Goal: Task Accomplishment & Management: Manage account settings

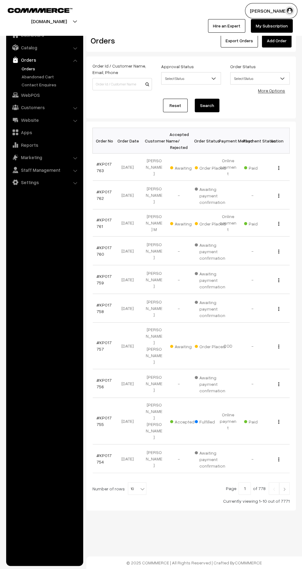
click at [103, 217] on link "#KP017761" at bounding box center [104, 223] width 15 height 12
click at [104, 161] on link "#KP017763" at bounding box center [104, 167] width 15 height 12
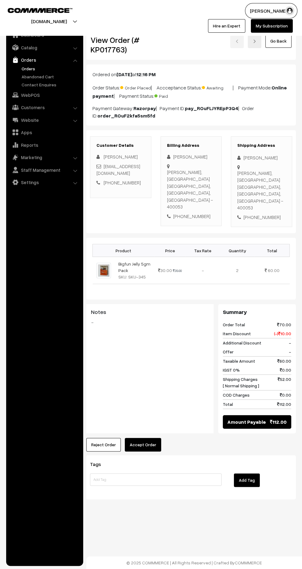
click at [154, 438] on button "Accept Order" at bounding box center [143, 445] width 36 height 14
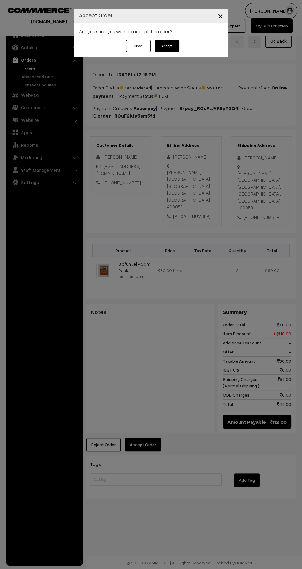
click at [161, 48] on button "Accept" at bounding box center [167, 46] width 25 height 12
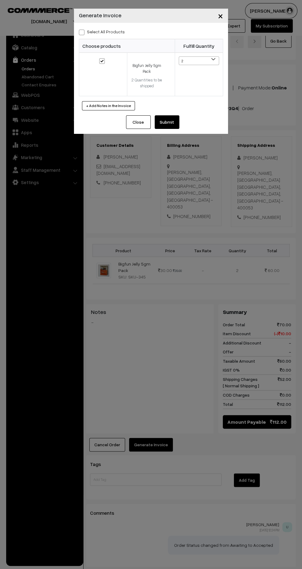
click at [171, 126] on button "Submit" at bounding box center [167, 122] width 25 height 14
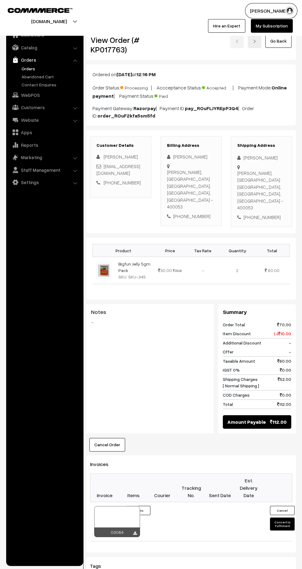
click at [135, 531] on icon at bounding box center [135, 533] width 4 height 4
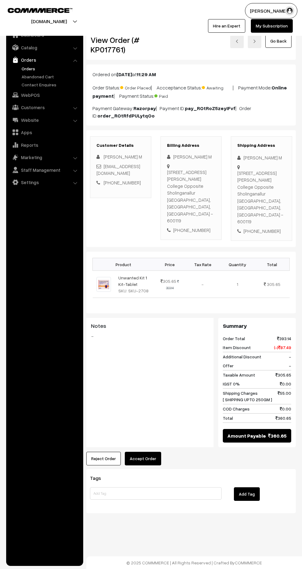
click at [151, 452] on button "Accept Order" at bounding box center [143, 459] width 36 height 14
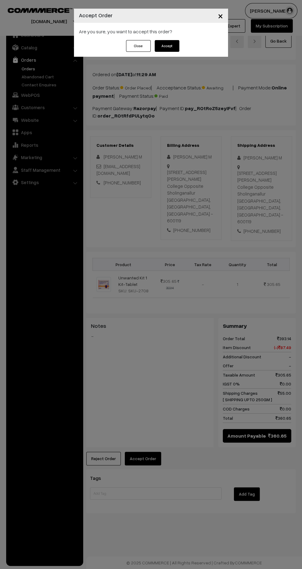
click at [173, 48] on button "Accept" at bounding box center [167, 46] width 25 height 12
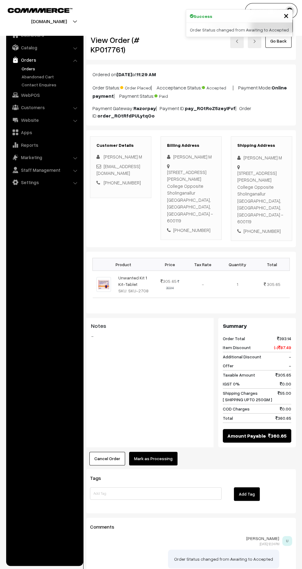
click at [163, 452] on button "Mark as Processing" at bounding box center [153, 459] width 48 height 14
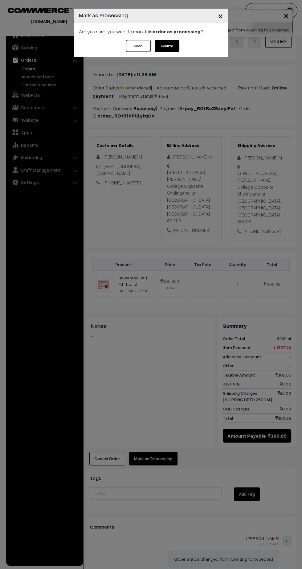
click at [167, 46] on button "Confirm" at bounding box center [167, 46] width 25 height 12
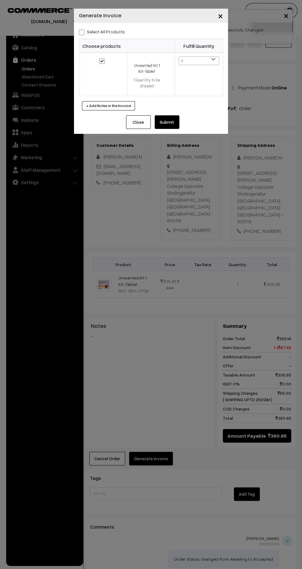
click at [169, 123] on button "Submit" at bounding box center [167, 122] width 25 height 14
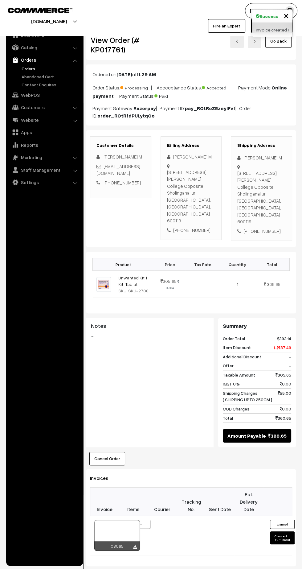
click at [135, 545] on icon at bounding box center [135, 547] width 4 height 4
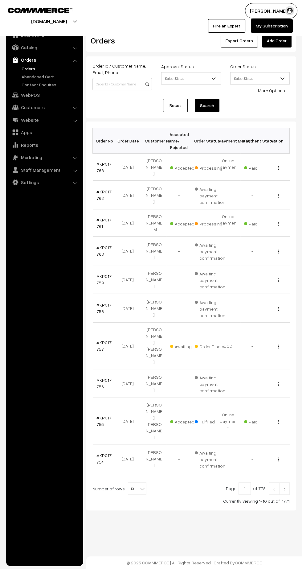
click at [99, 340] on link "#KP017757" at bounding box center [104, 346] width 15 height 12
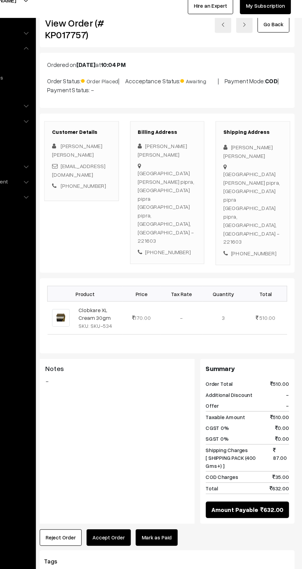
click at [149, 456] on button "Accept Order" at bounding box center [143, 463] width 36 height 14
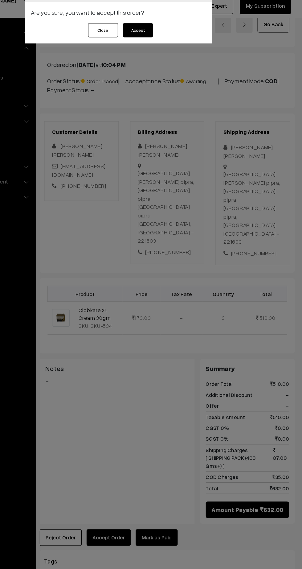
click at [168, 46] on button "Accept" at bounding box center [167, 46] width 25 height 12
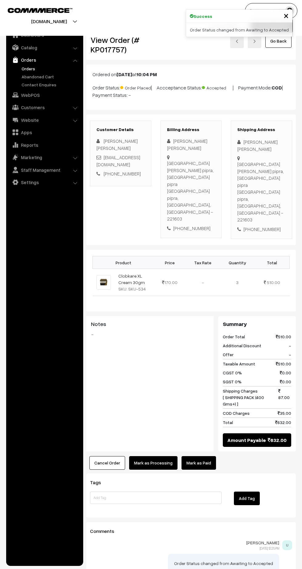
click at [154, 456] on button "Mark as Processing" at bounding box center [153, 463] width 48 height 14
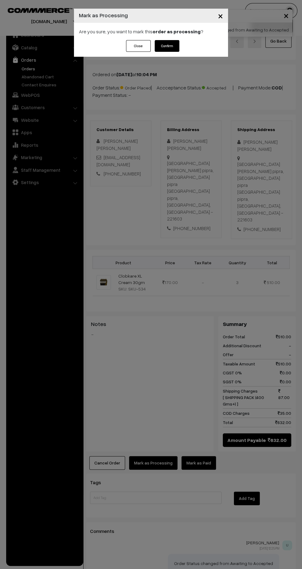
click at [164, 45] on button "Confirm" at bounding box center [167, 46] width 25 height 12
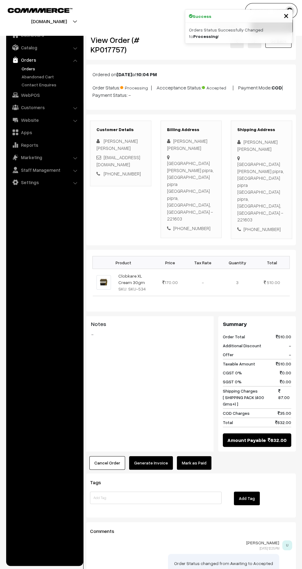
scroll to position [1, 0]
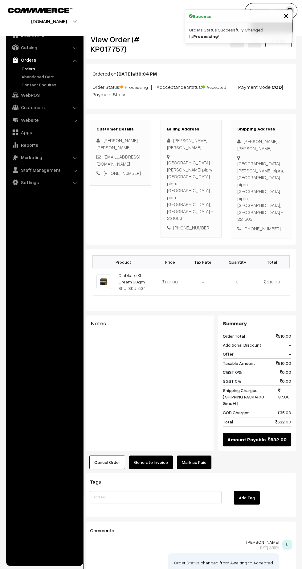
click at [141, 456] on button "Generate Invoice" at bounding box center [151, 463] width 44 height 14
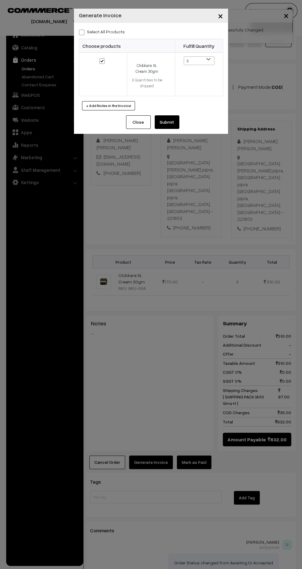
click at [168, 122] on button "Submit" at bounding box center [167, 122] width 25 height 14
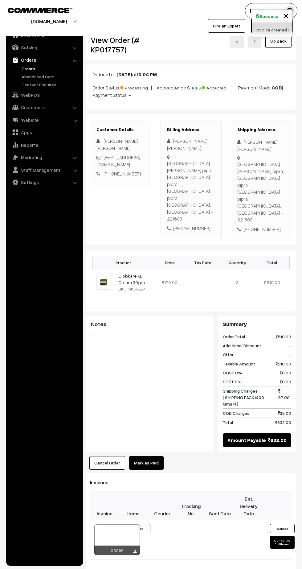
scroll to position [1, 0]
